Goal: Task Accomplishment & Management: Complete application form

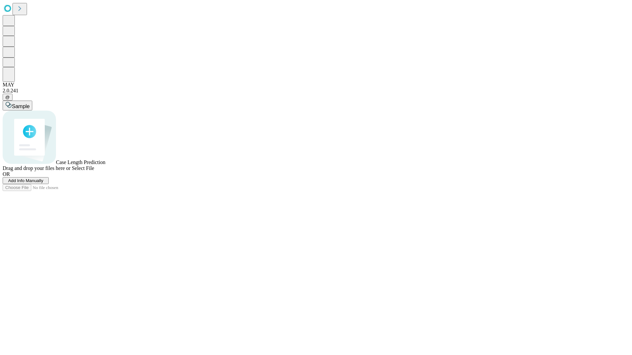
click at [43, 183] on span "Add Info Manually" at bounding box center [25, 180] width 35 height 5
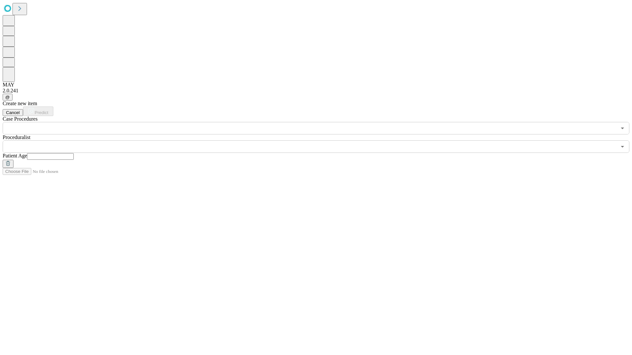
click at [74, 153] on input "text" at bounding box center [50, 156] width 47 height 7
type input "**"
click at [320, 140] on input "text" at bounding box center [309, 146] width 613 height 12
